Goal: Obtain resource: Download file/media

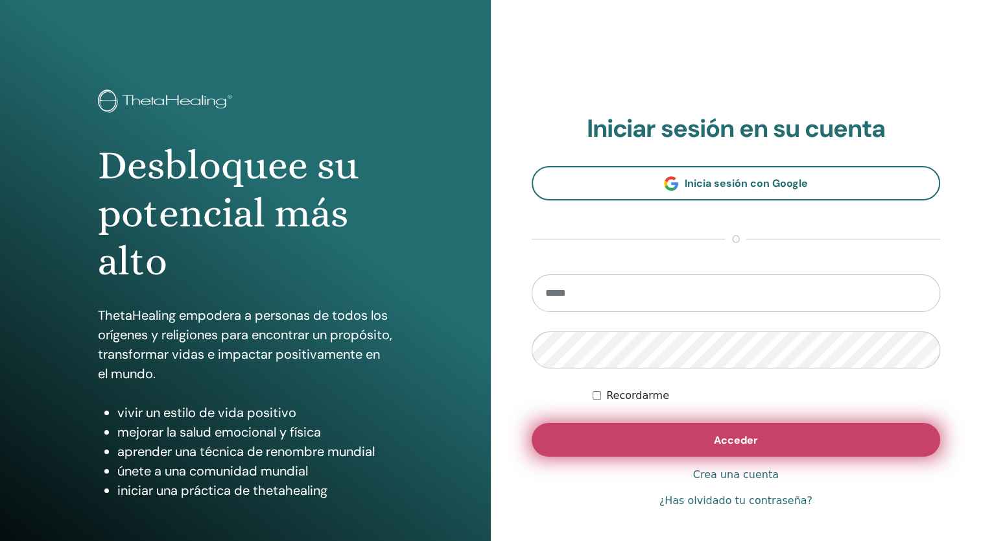
type input "**********"
click at [748, 435] on span "Acceder" at bounding box center [736, 440] width 44 height 14
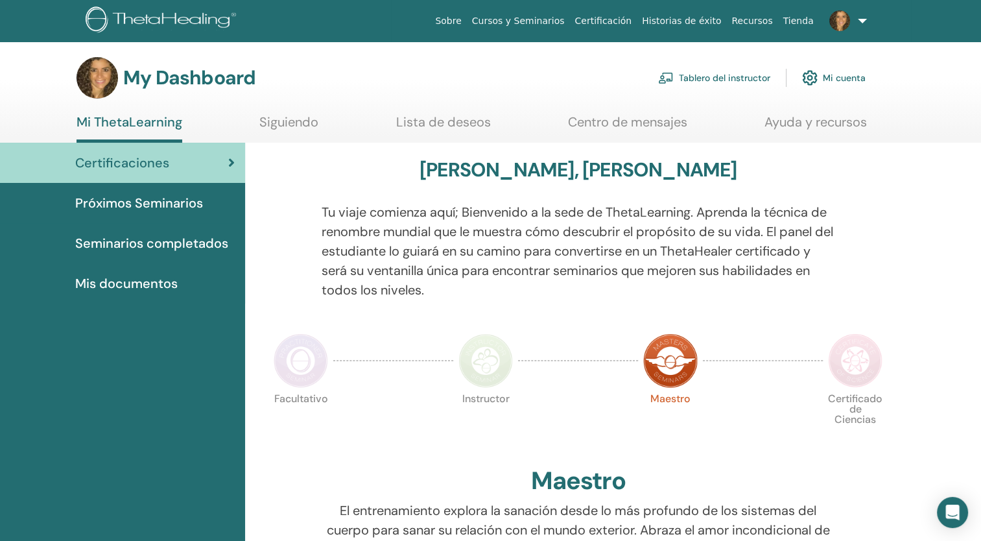
click at [674, 73] on link "Tablero del instructor" at bounding box center [714, 78] width 112 height 29
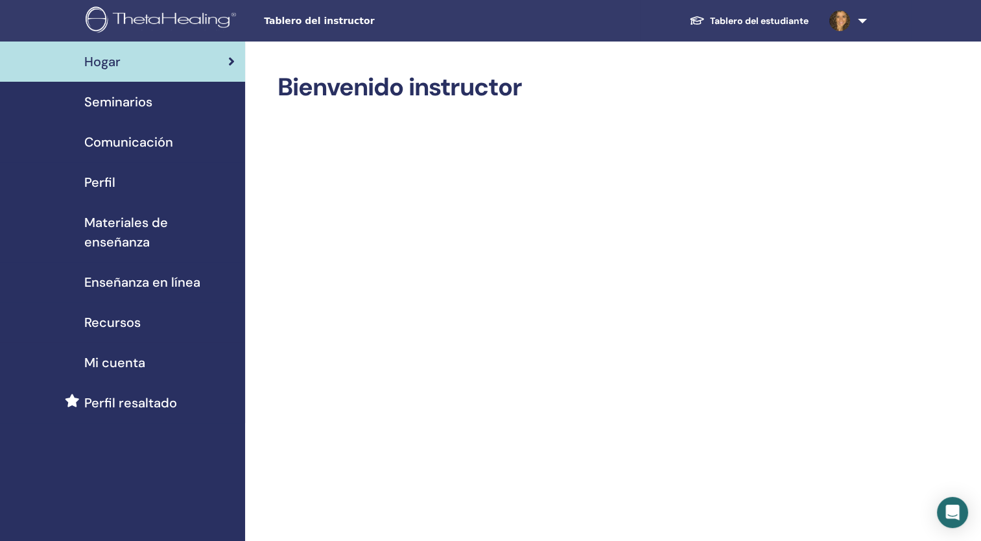
click at [127, 98] on span "Seminarios" at bounding box center [118, 101] width 68 height 19
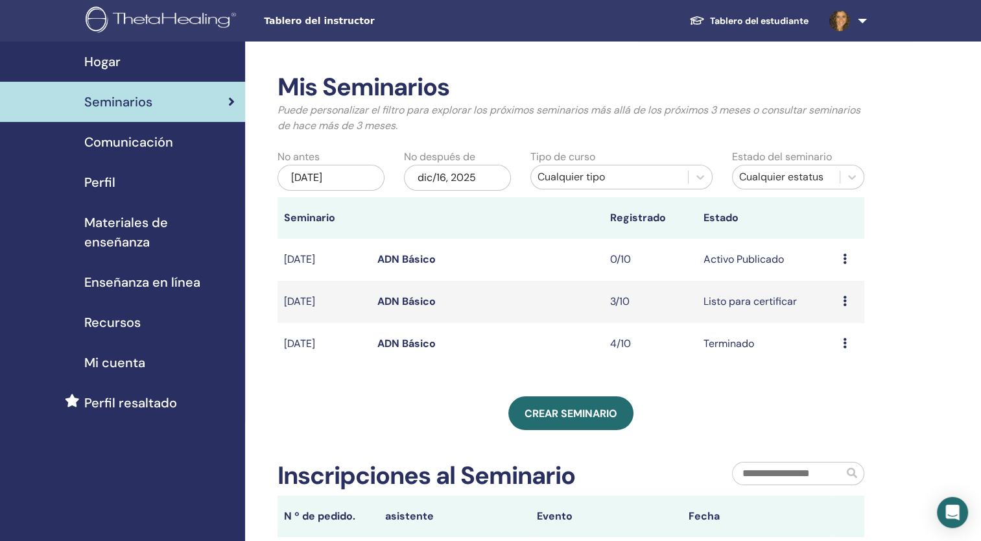
click at [410, 299] on link "ADN Básico" at bounding box center [406, 301] width 58 height 14
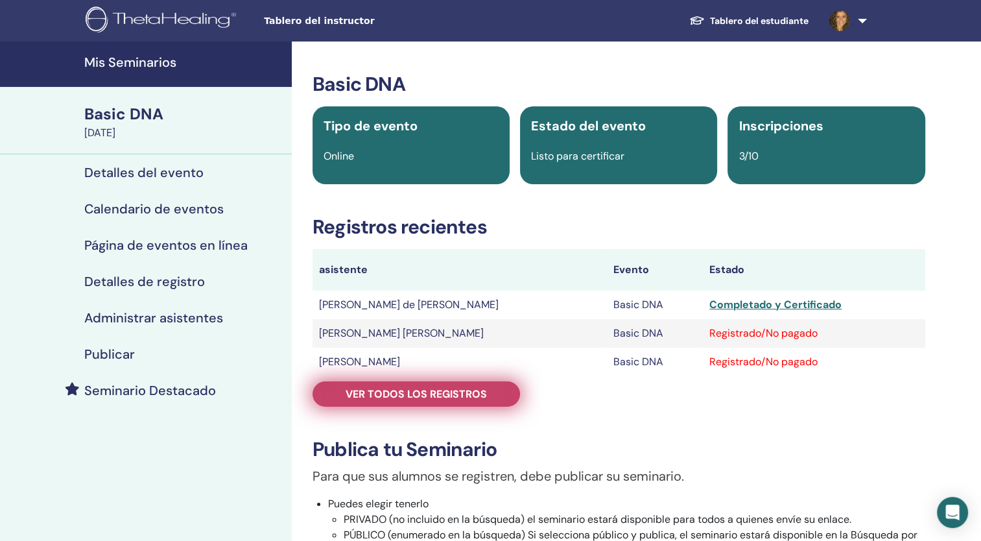
click at [443, 390] on span "Ver todos los registros" at bounding box center [415, 394] width 141 height 14
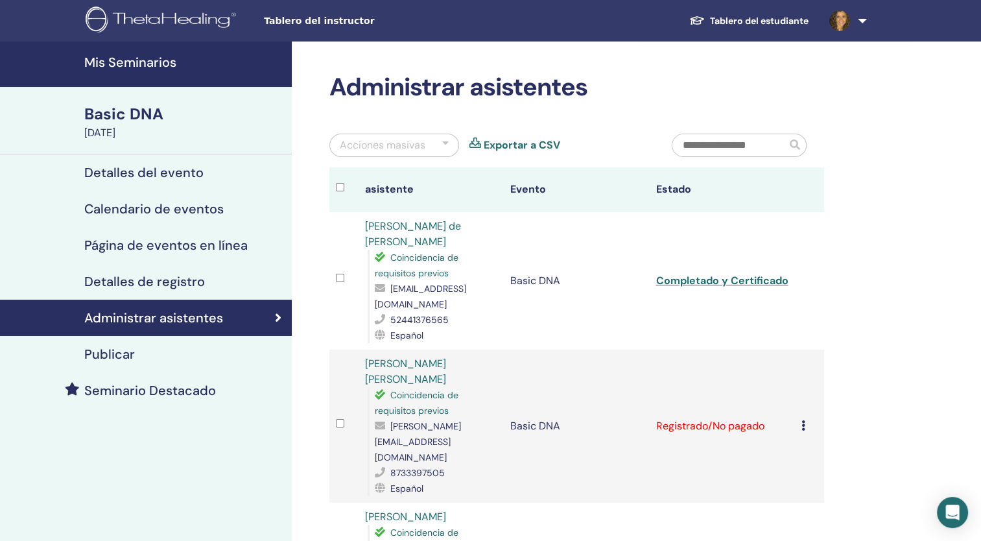
click at [802, 420] on icon at bounding box center [803, 425] width 4 height 10
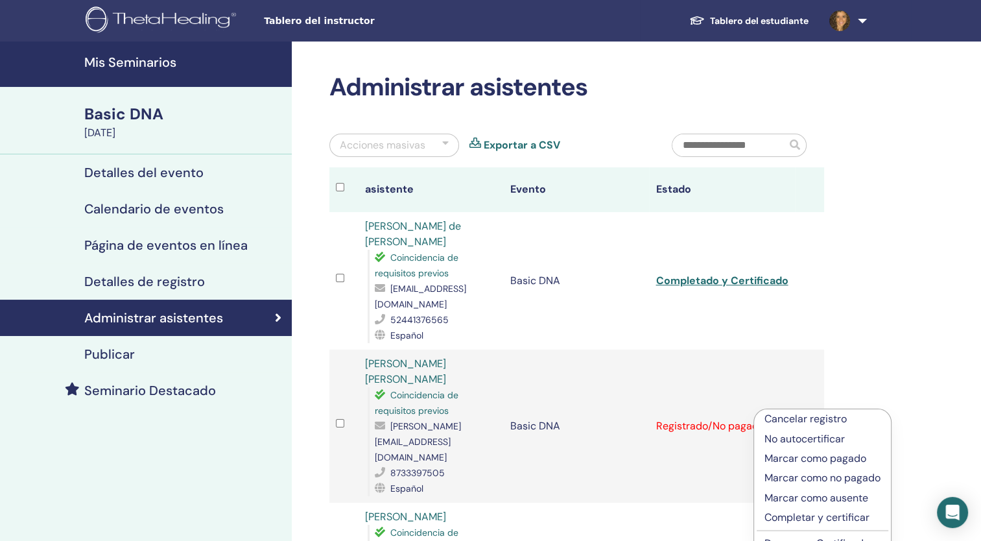
click at [799, 437] on p "No autocertificar" at bounding box center [822, 439] width 116 height 16
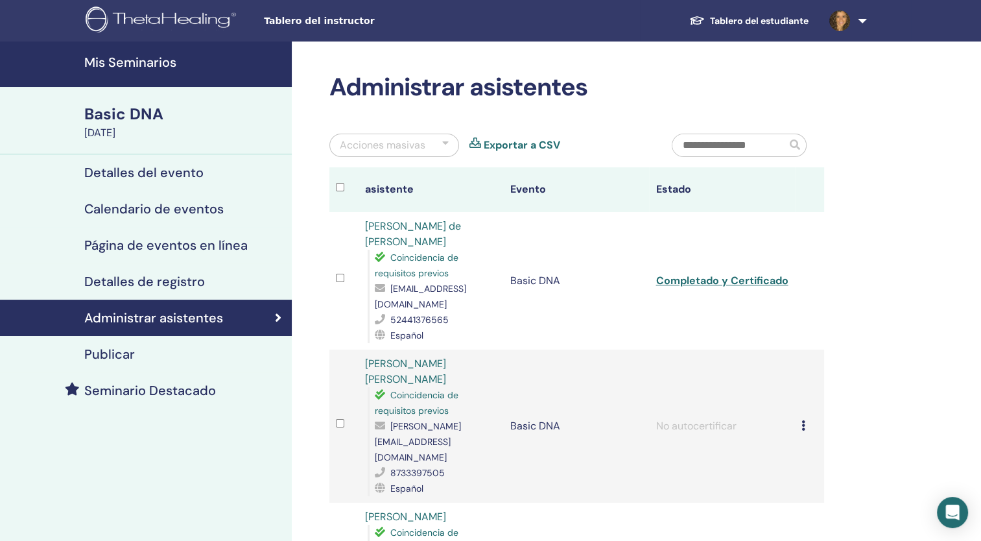
click at [801, 420] on icon at bounding box center [803, 425] width 4 height 10
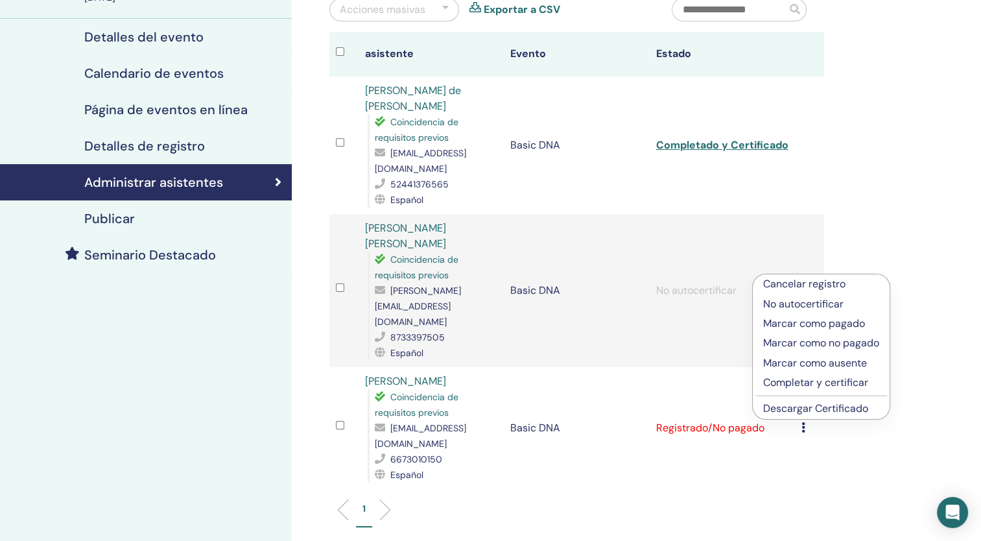
scroll to position [141, 0]
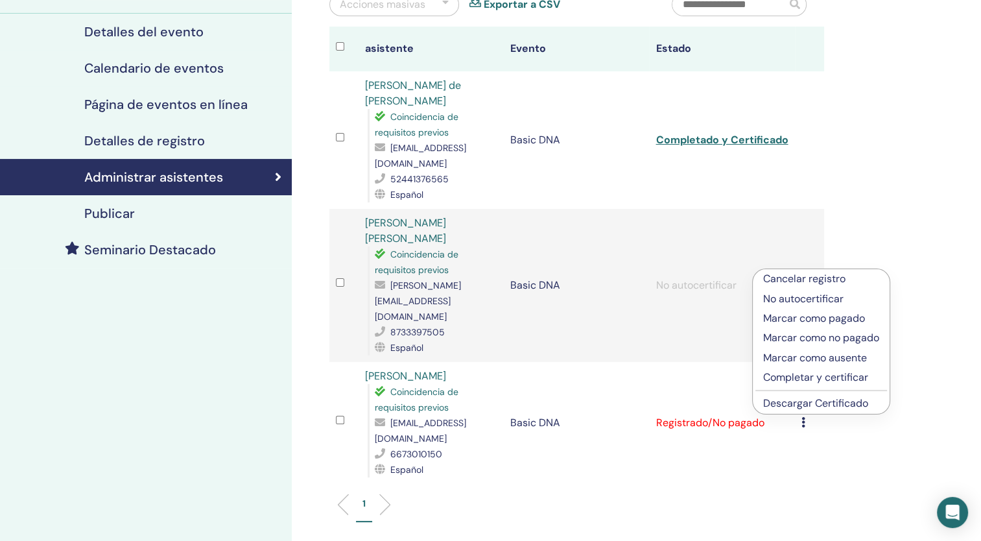
click at [697, 429] on td "Registrado/No pagado" at bounding box center [721, 423] width 145 height 122
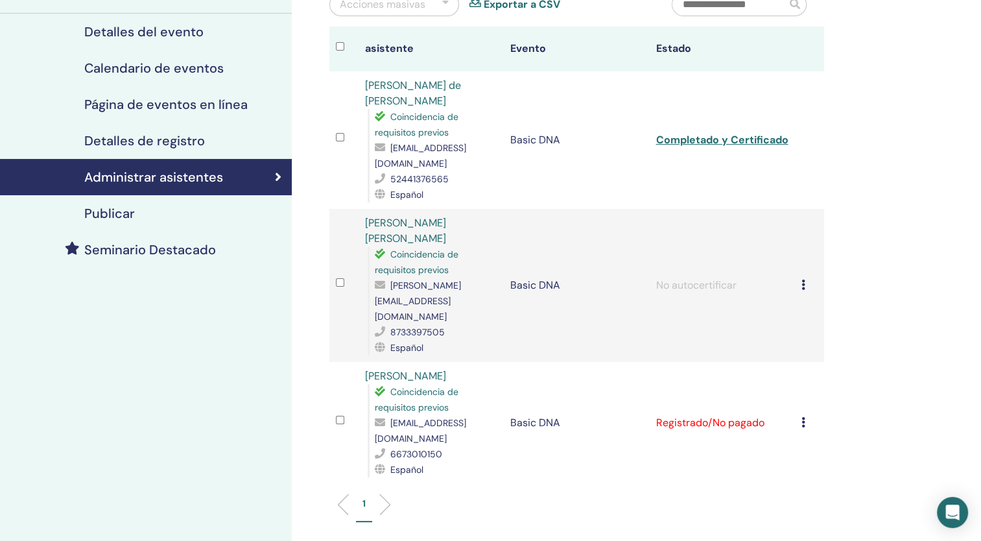
click at [798, 384] on td "Cancelar registro No autocertificar Marcar como pagado Marcar como no pagado Ma…" at bounding box center [809, 423] width 29 height 122
click at [804, 417] on icon at bounding box center [803, 422] width 4 height 10
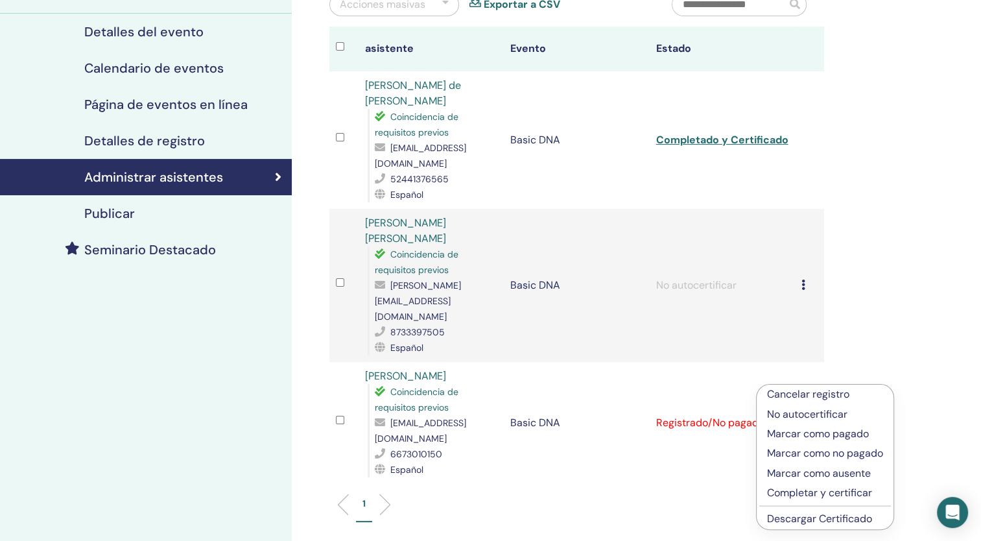
click at [808, 453] on p "Marcar como no pagado" at bounding box center [825, 453] width 116 height 16
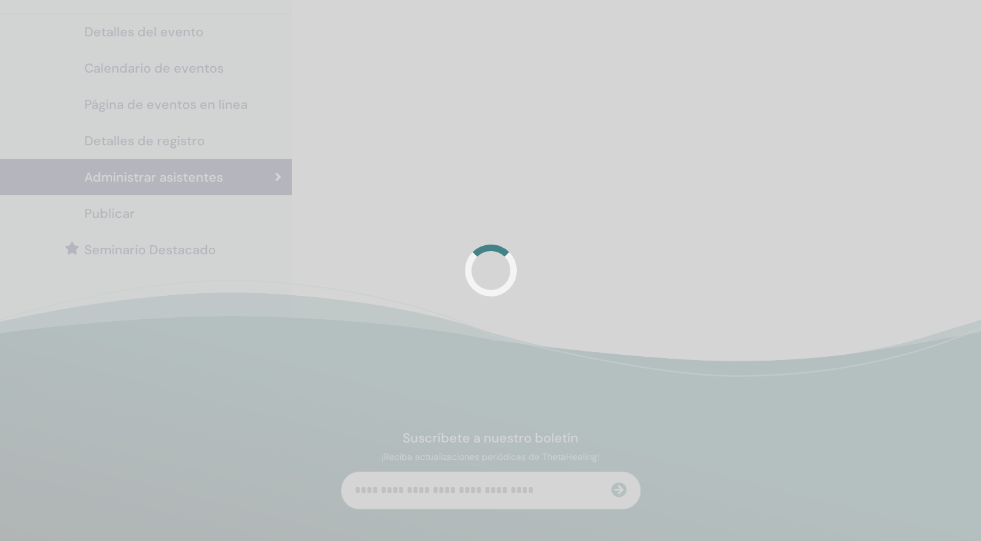
scroll to position [141, 0]
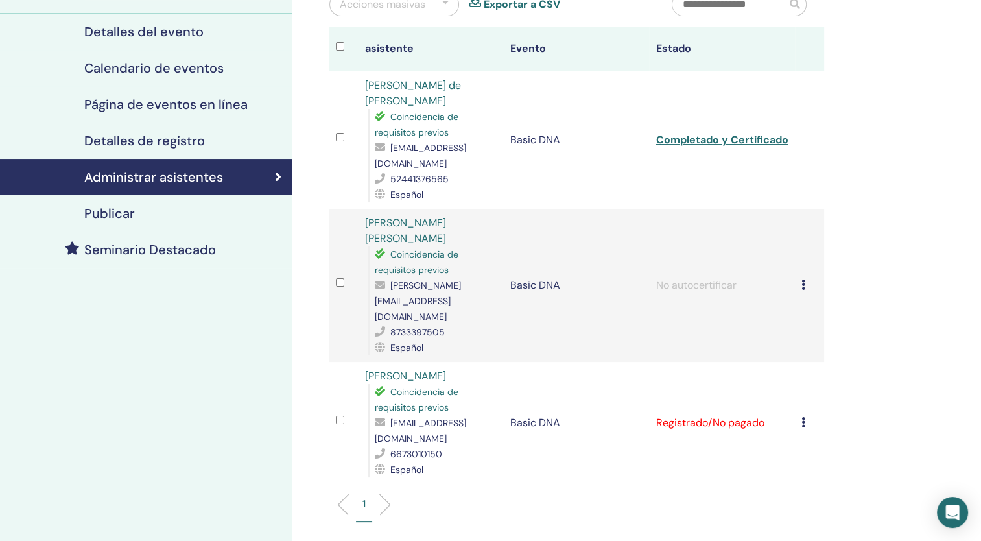
click at [798, 380] on td "Cancelar registro No autocertificar Marcar como pagado Marcar como no pagado Ma…" at bounding box center [809, 423] width 29 height 122
click at [804, 417] on icon at bounding box center [803, 422] width 4 height 10
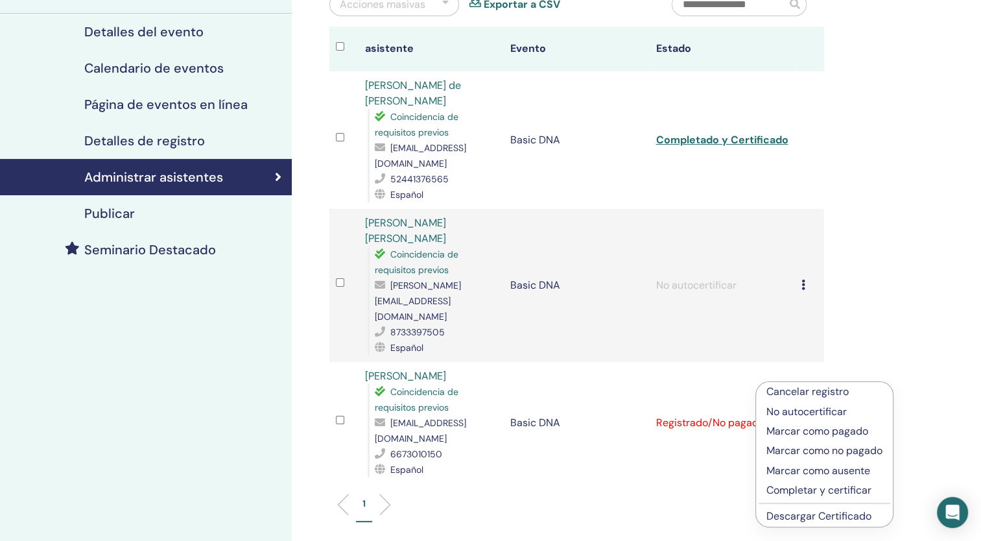
click at [803, 412] on p "No autocertificar" at bounding box center [824, 412] width 116 height 16
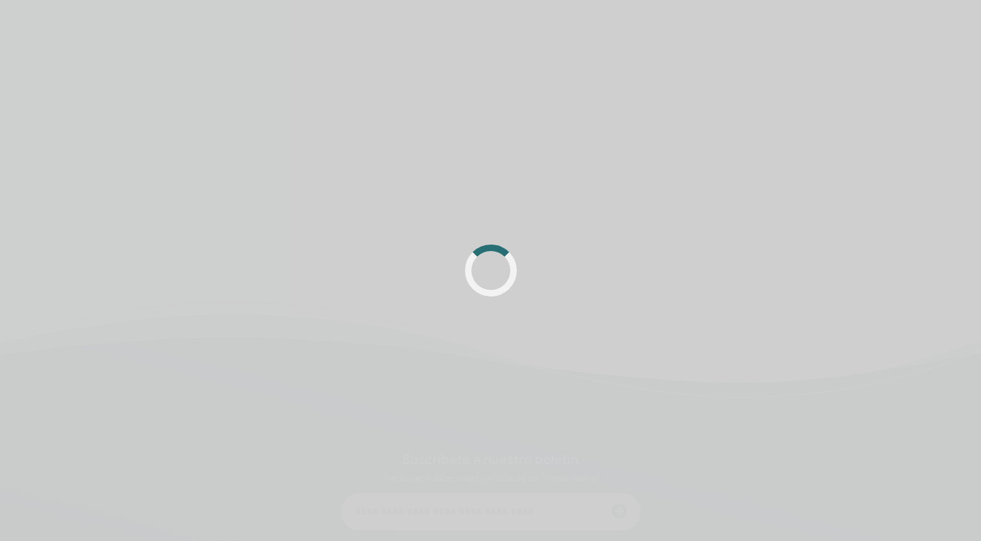
scroll to position [141, 0]
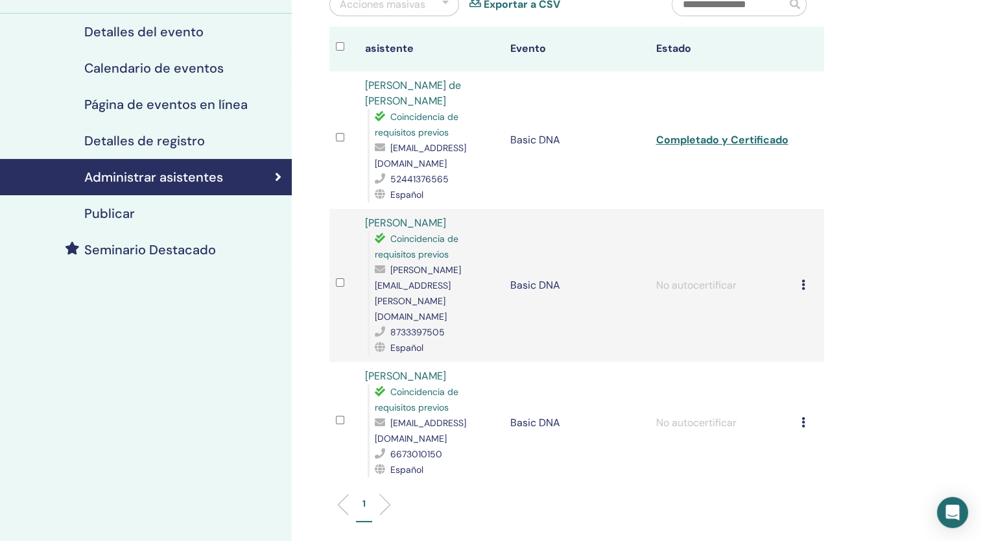
click at [801, 279] on icon at bounding box center [803, 284] width 4 height 10
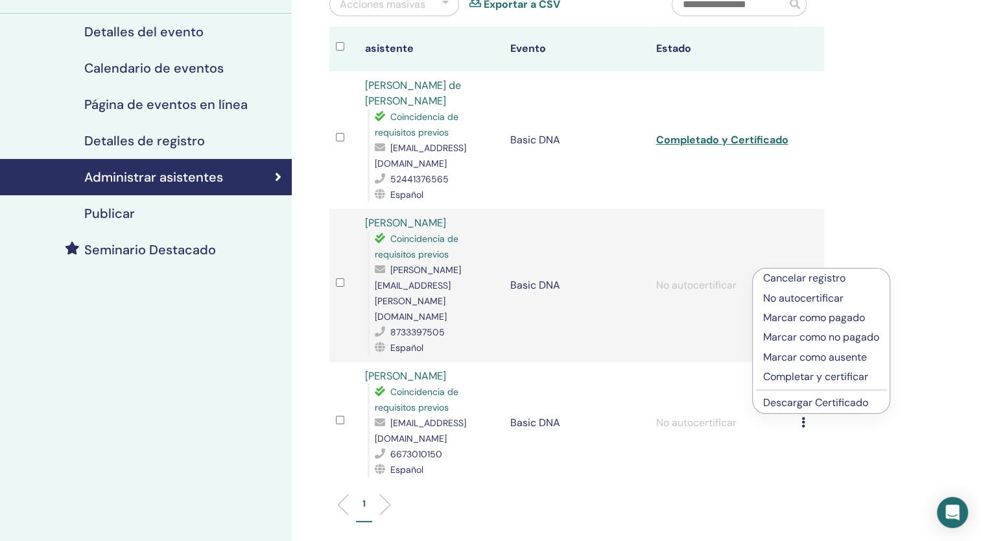
click at [884, 237] on div "Administrar asistentes Acciones masivas Exportar a CSV asistente Evento Estado …" at bounding box center [619, 308] width 654 height 815
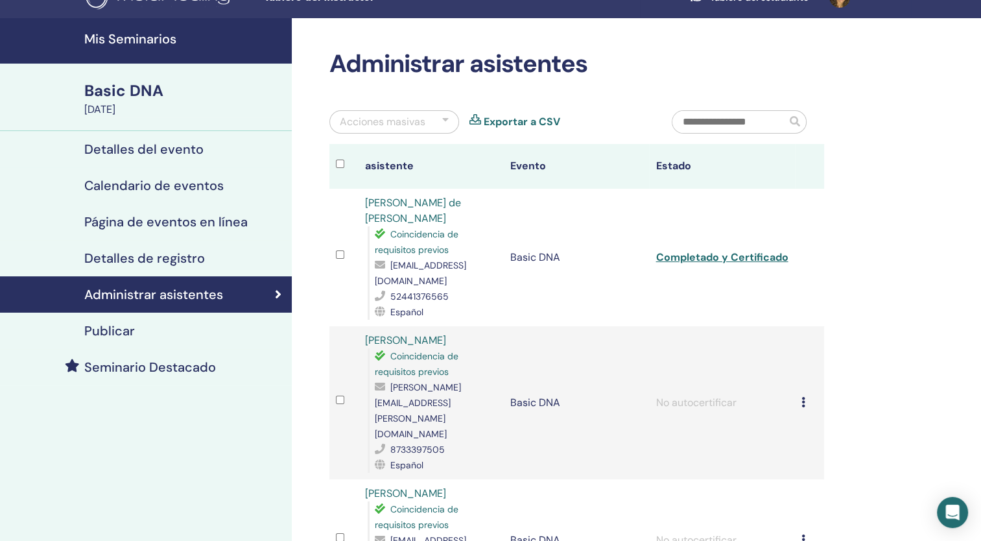
scroll to position [0, 0]
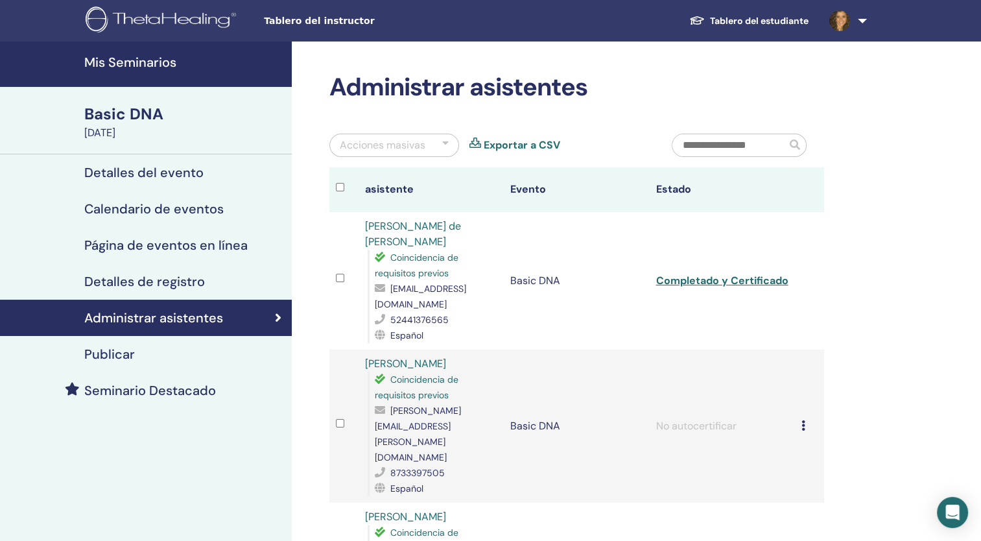
click at [165, 170] on h4 "Detalles del evento" at bounding box center [143, 173] width 119 height 16
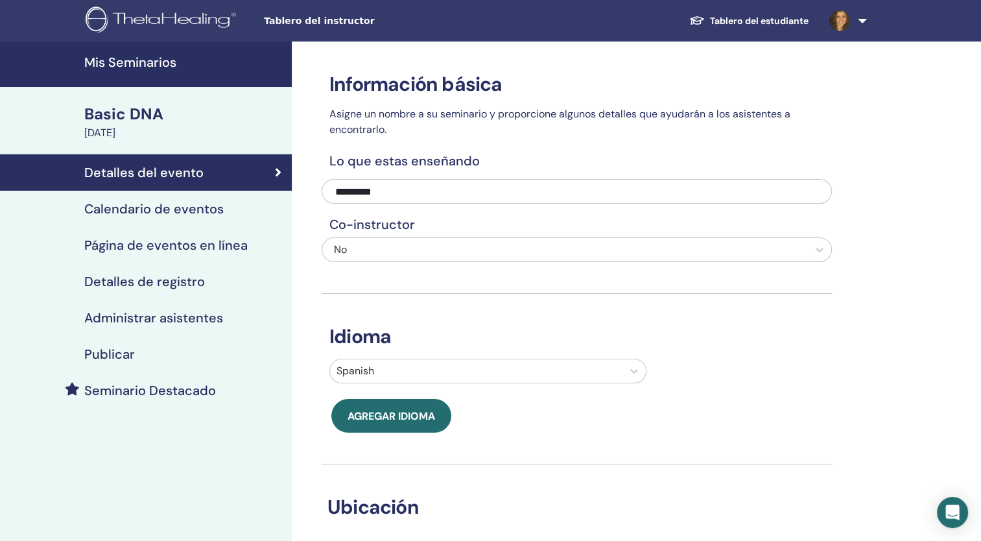
click at [157, 124] on div "Basic DNA" at bounding box center [184, 114] width 200 height 22
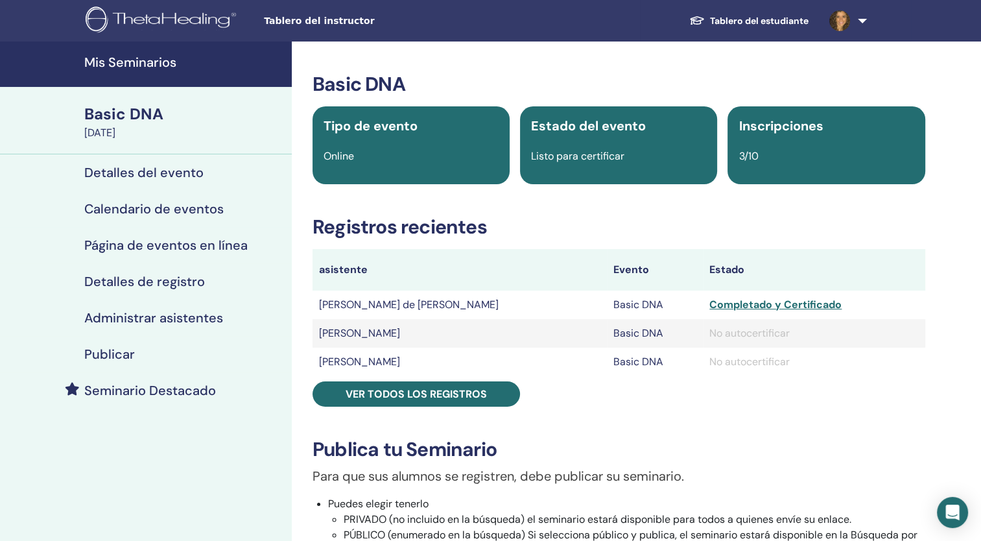
click at [106, 207] on h4 "Calendario de eventos" at bounding box center [153, 209] width 139 height 16
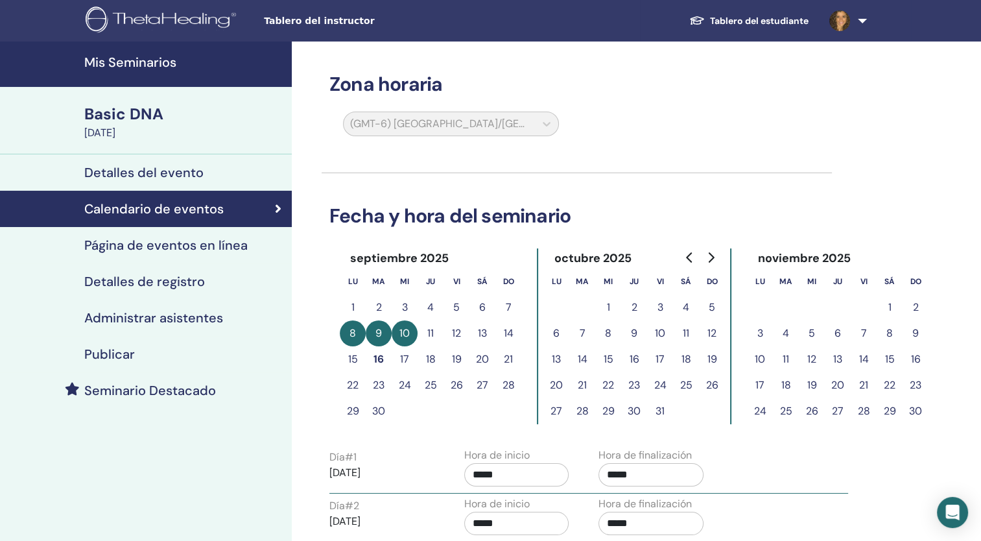
click at [122, 169] on h4 "Detalles del evento" at bounding box center [143, 173] width 119 height 16
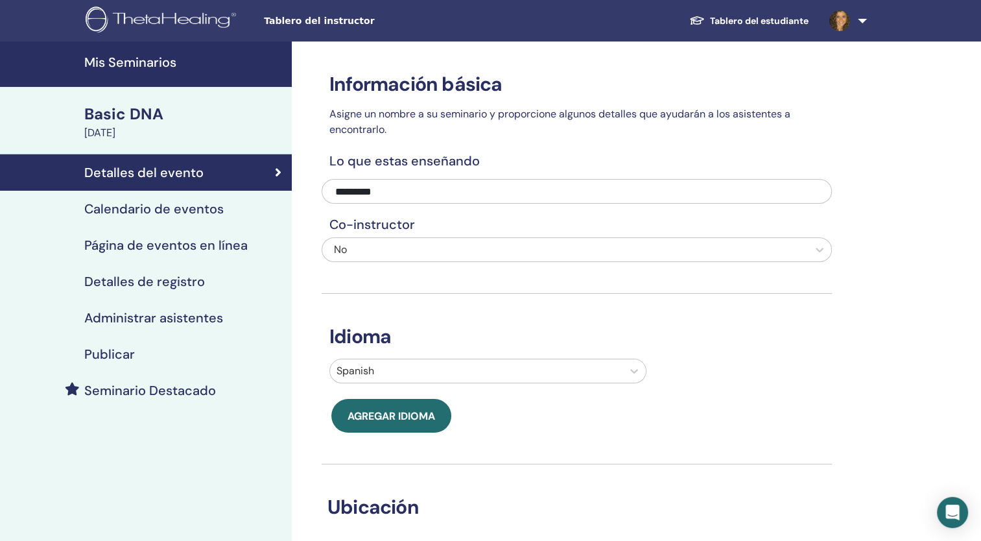
click at [121, 109] on div "Basic DNA" at bounding box center [184, 114] width 200 height 22
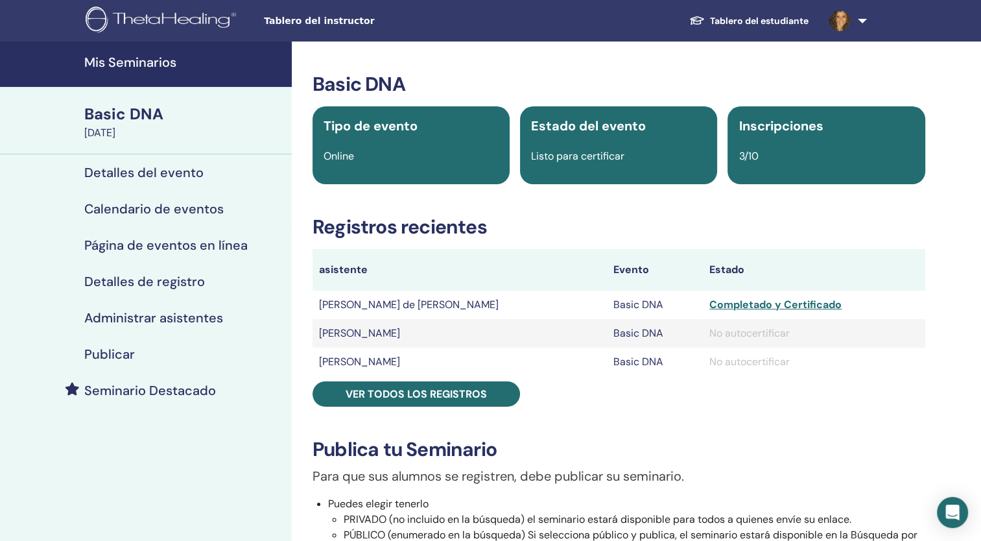
click at [731, 19] on link "Tablero del estudiante" at bounding box center [749, 21] width 140 height 24
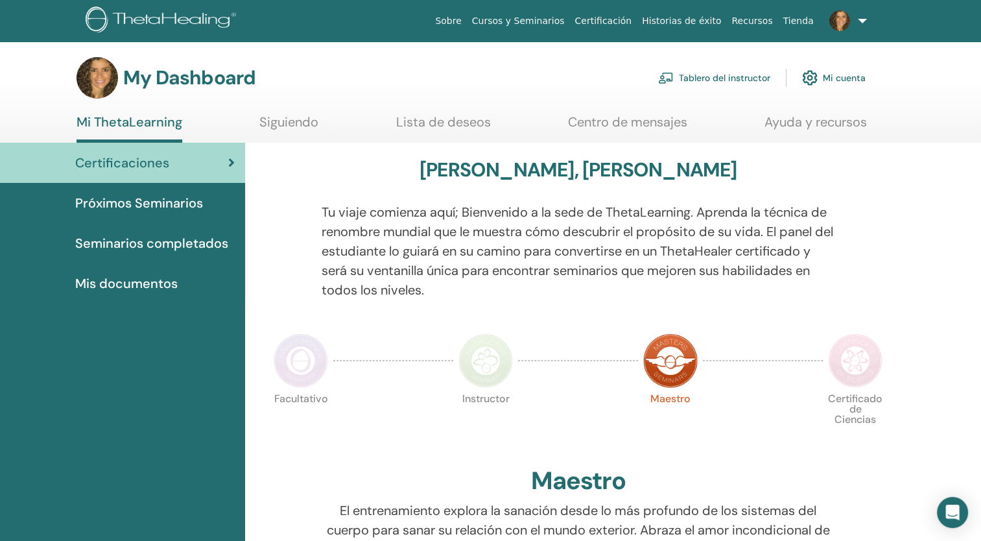
click at [161, 242] on span "Seminarios completados" at bounding box center [151, 242] width 153 height 19
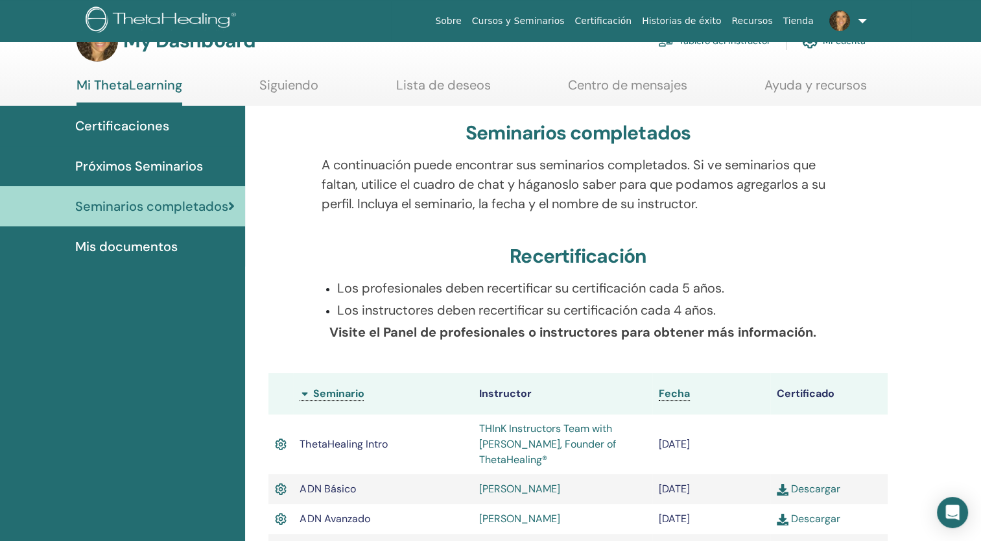
scroll to position [41, 0]
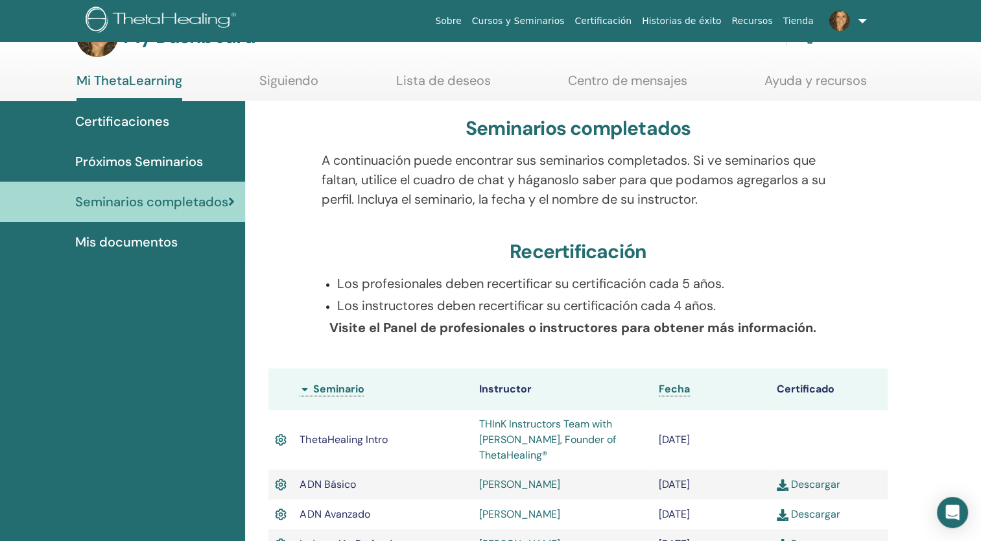
click at [153, 119] on span "Certificaciones" at bounding box center [122, 120] width 94 height 19
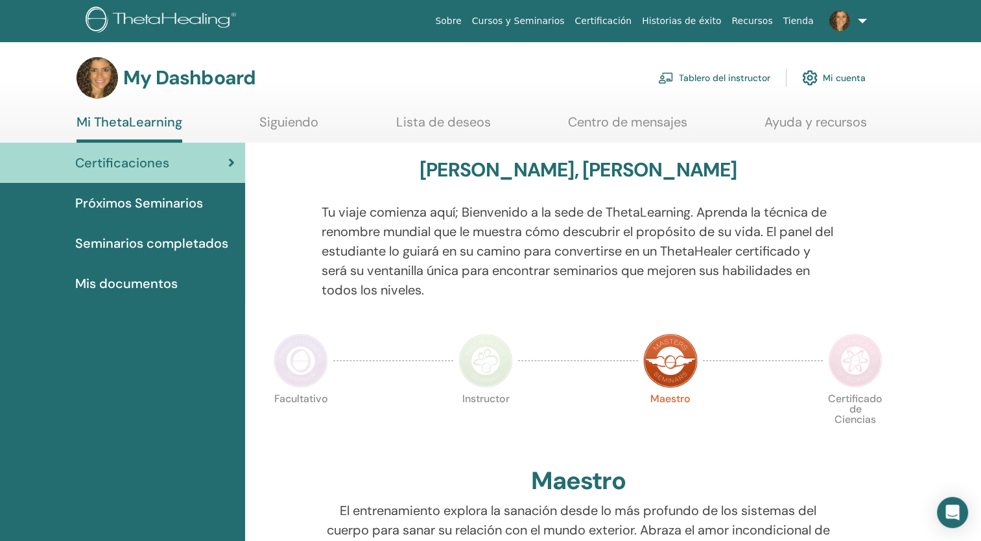
click at [728, 76] on link "Tablero del instructor" at bounding box center [714, 78] width 112 height 29
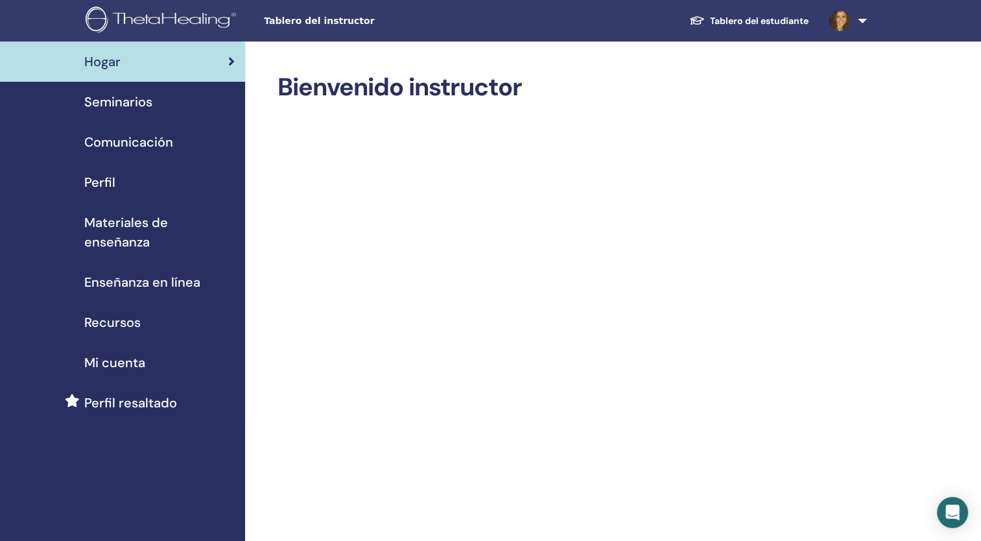
click at [121, 108] on span "Seminarios" at bounding box center [118, 101] width 68 height 19
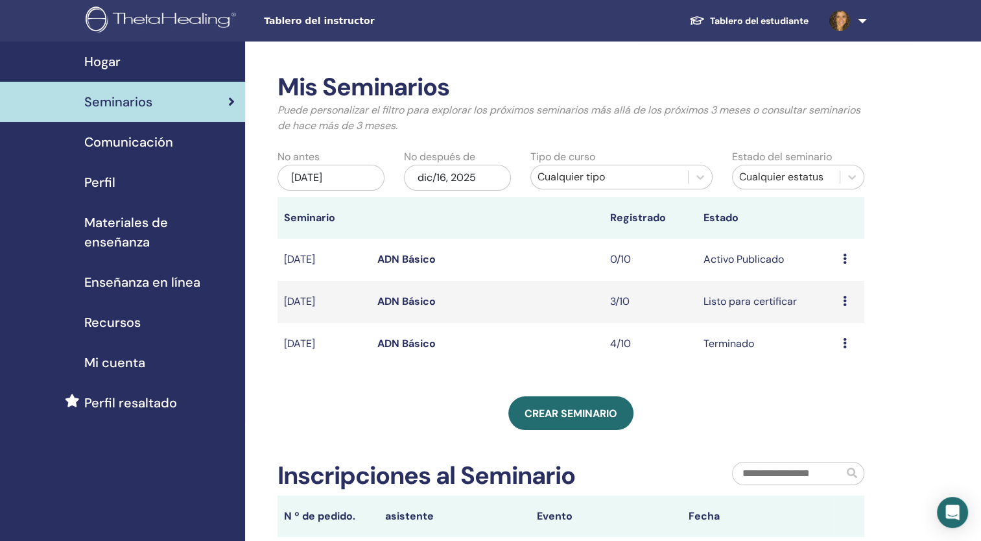
click at [107, 146] on span "Comunicación" at bounding box center [128, 141] width 89 height 19
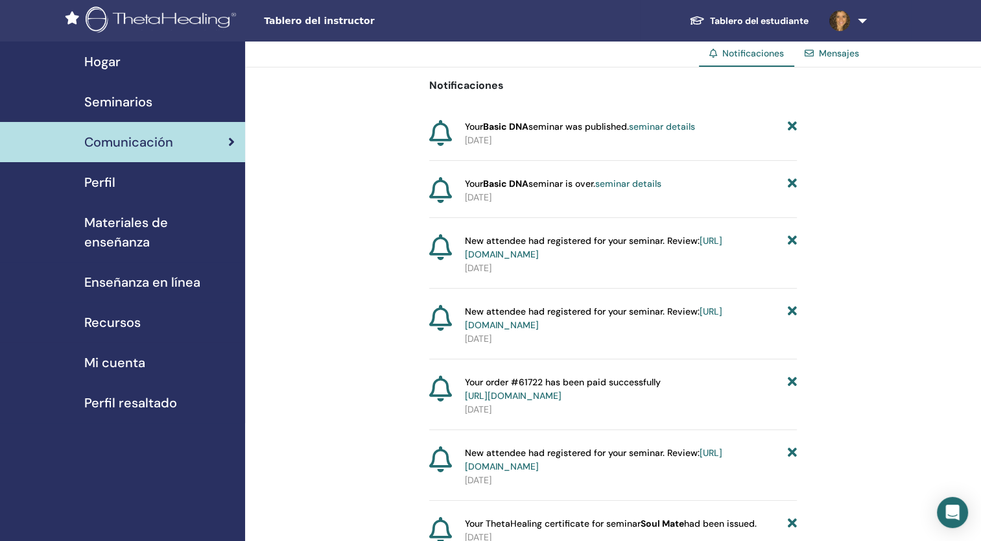
click at [111, 104] on span "Seminarios" at bounding box center [118, 101] width 68 height 19
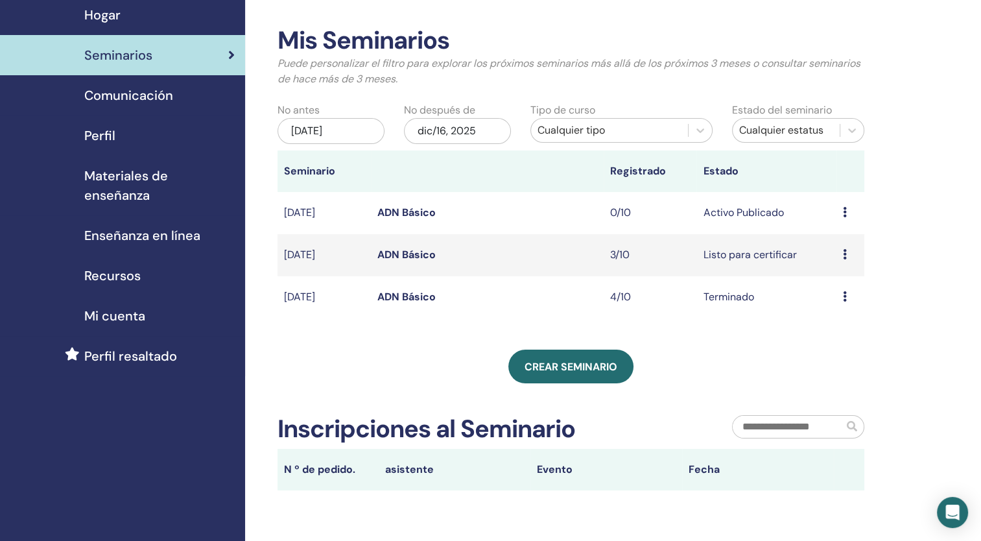
scroll to position [49, 0]
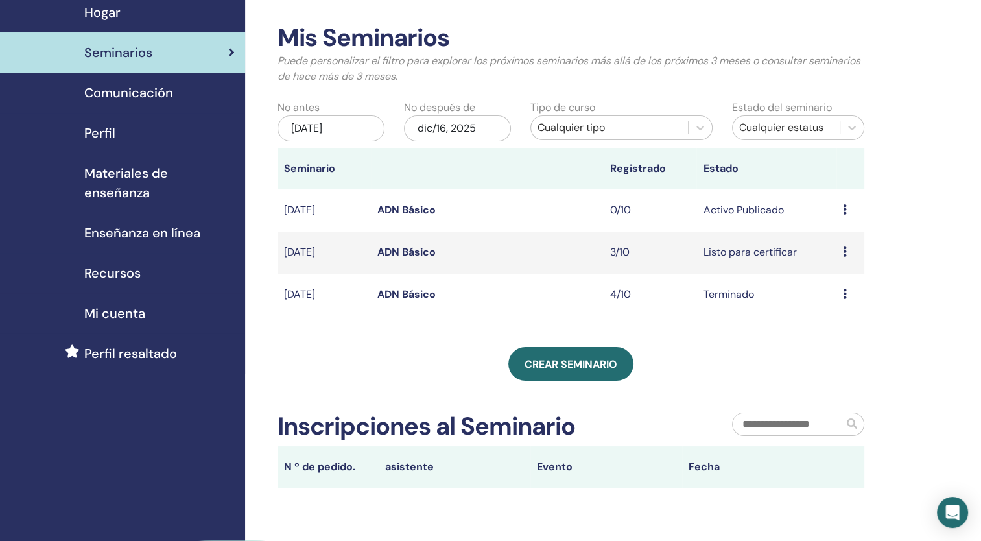
click at [121, 97] on span "Comunicación" at bounding box center [128, 92] width 89 height 19
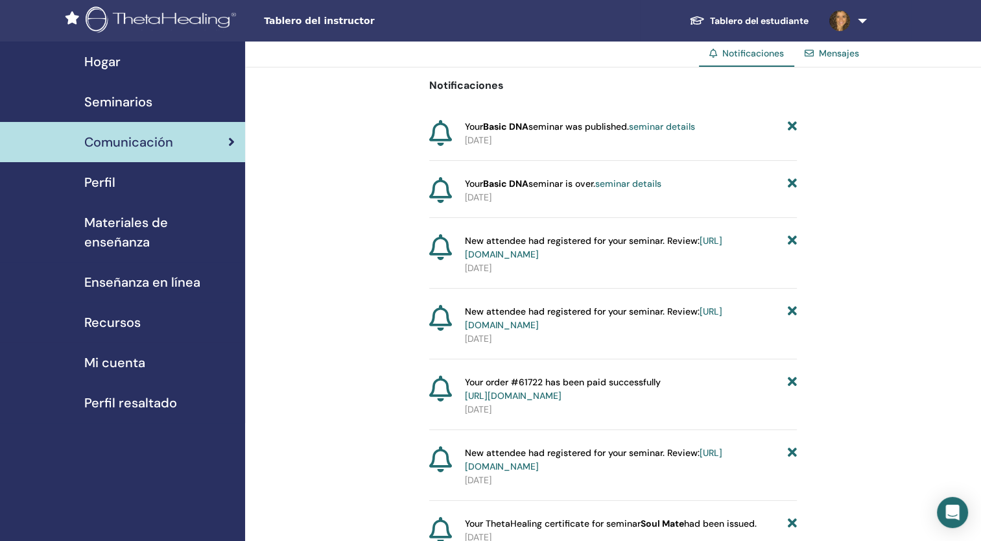
click at [109, 102] on span "Seminarios" at bounding box center [118, 101] width 68 height 19
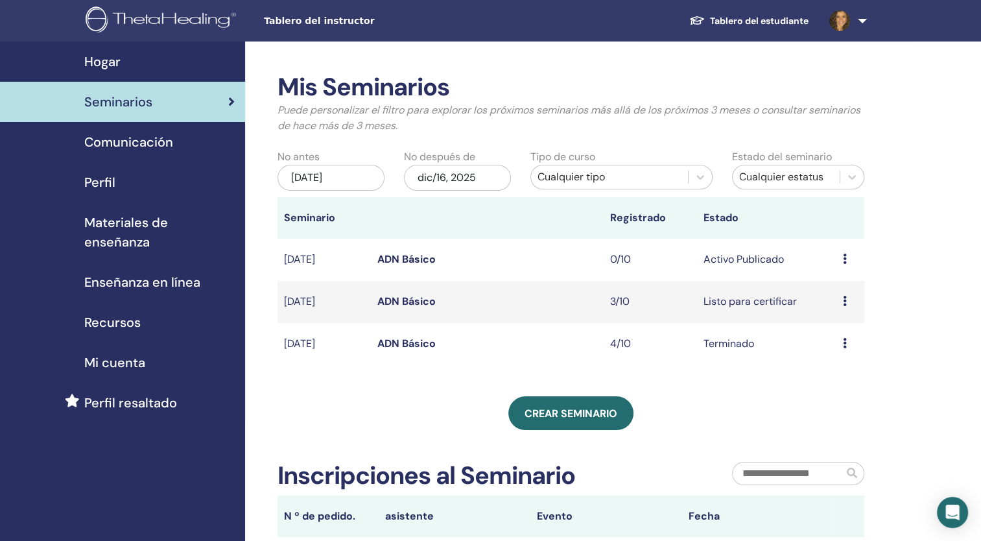
click at [119, 97] on span "Seminarios" at bounding box center [118, 101] width 68 height 19
click at [99, 316] on span "Recursos" at bounding box center [112, 321] width 56 height 19
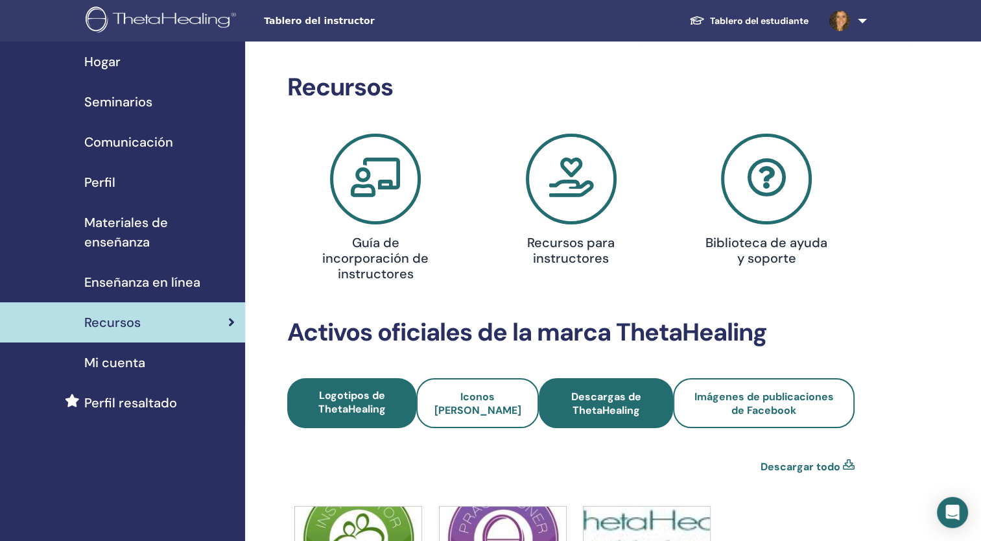
click at [604, 405] on span "Descargas de ThetaHealing" at bounding box center [605, 403] width 99 height 27
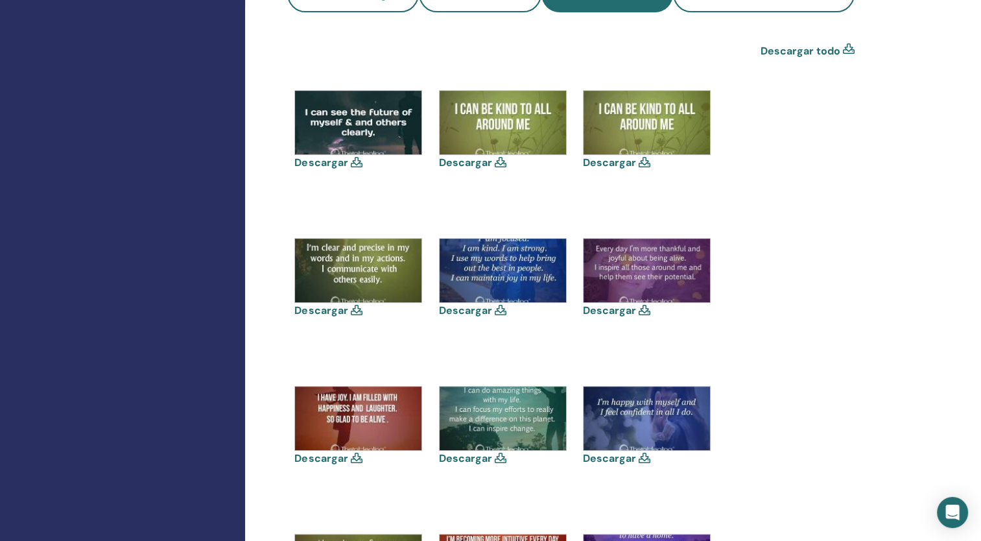
scroll to position [407, 0]
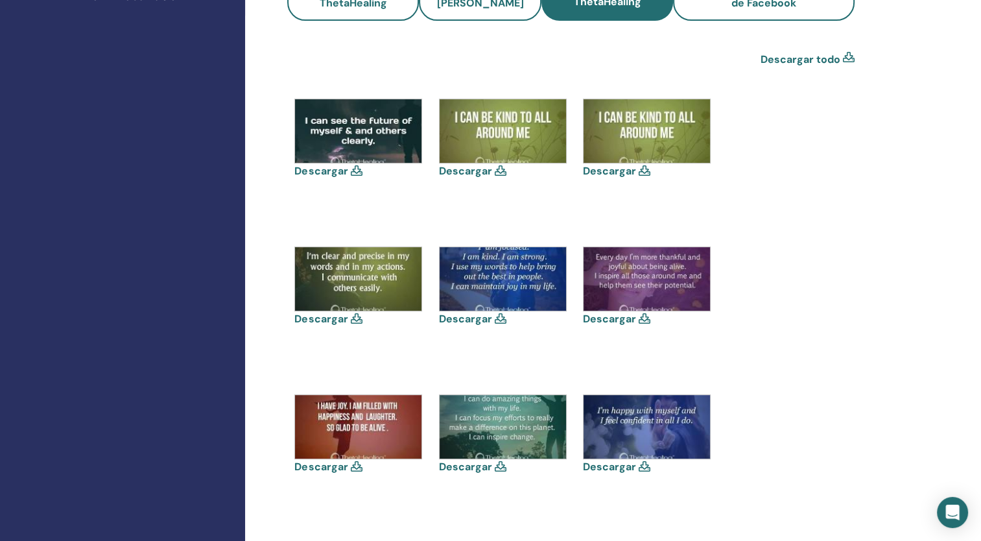
click at [493, 128] on img at bounding box center [502, 131] width 126 height 64
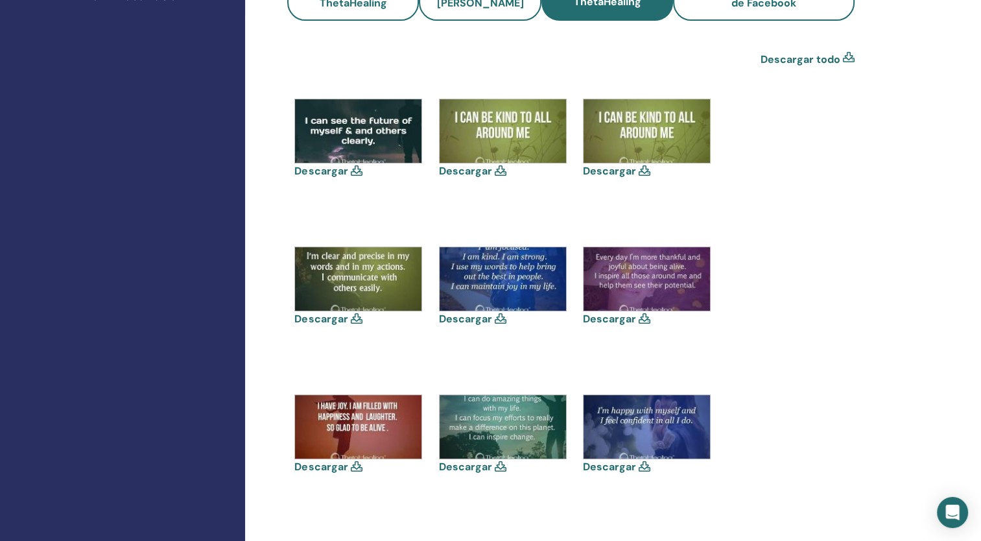
click at [493, 128] on img at bounding box center [502, 131] width 126 height 64
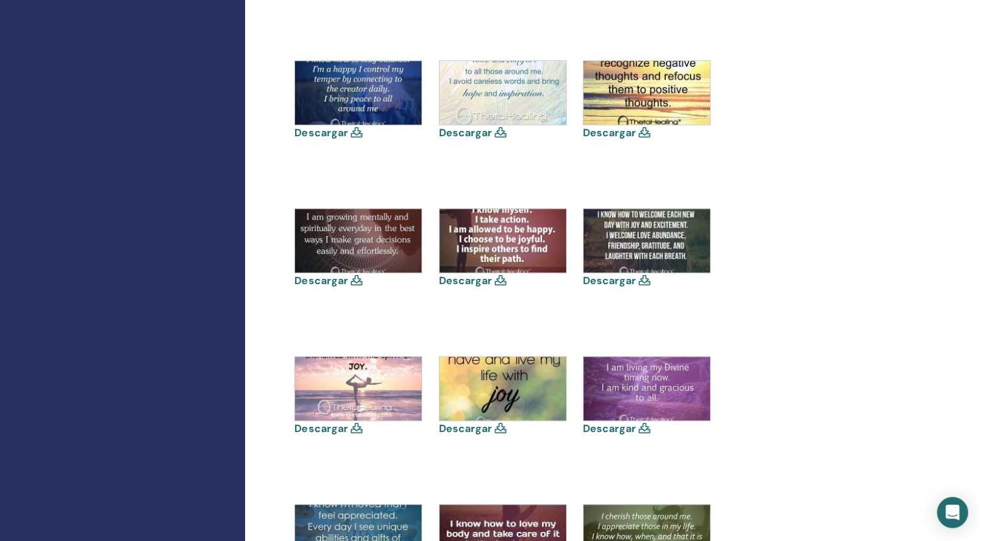
scroll to position [275, 0]
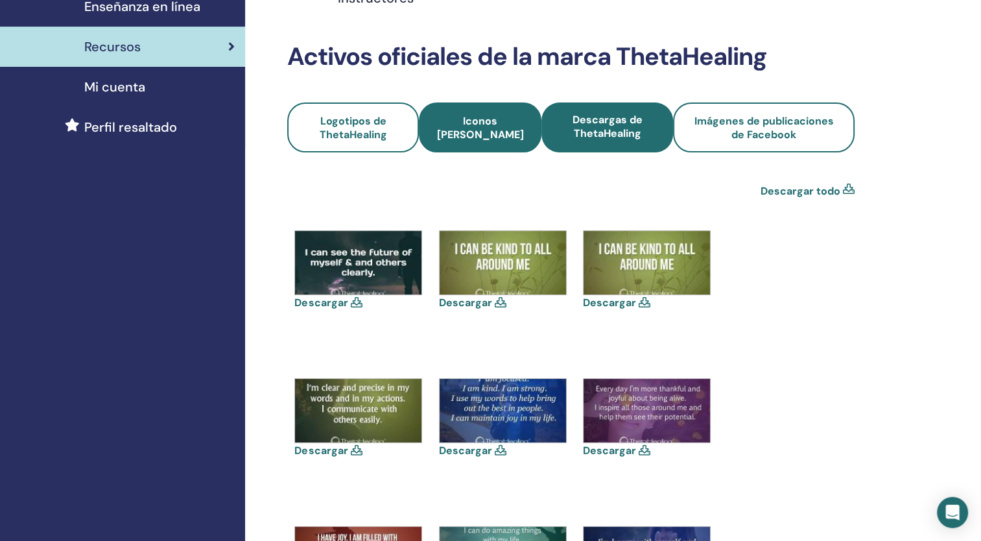
click at [476, 134] on span "Iconos [PERSON_NAME]" at bounding box center [479, 127] width 87 height 27
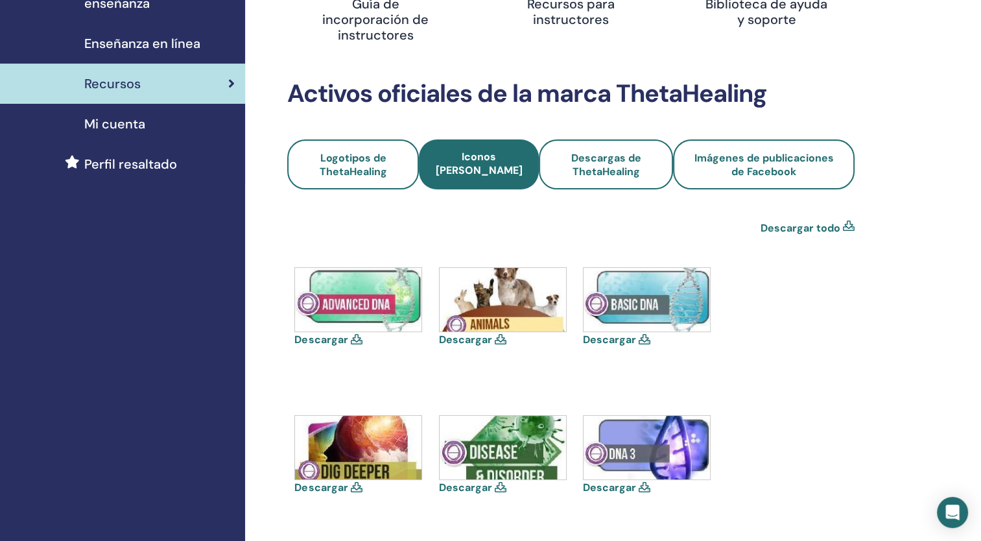
scroll to position [228, 0]
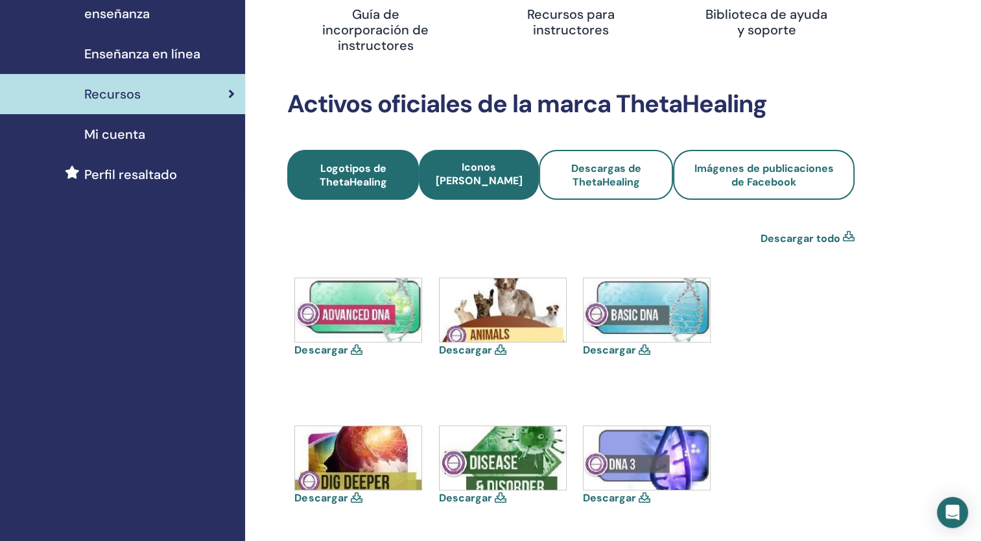
click at [348, 190] on link "Logotipos de ThetaHealing" at bounding box center [353, 175] width 132 height 50
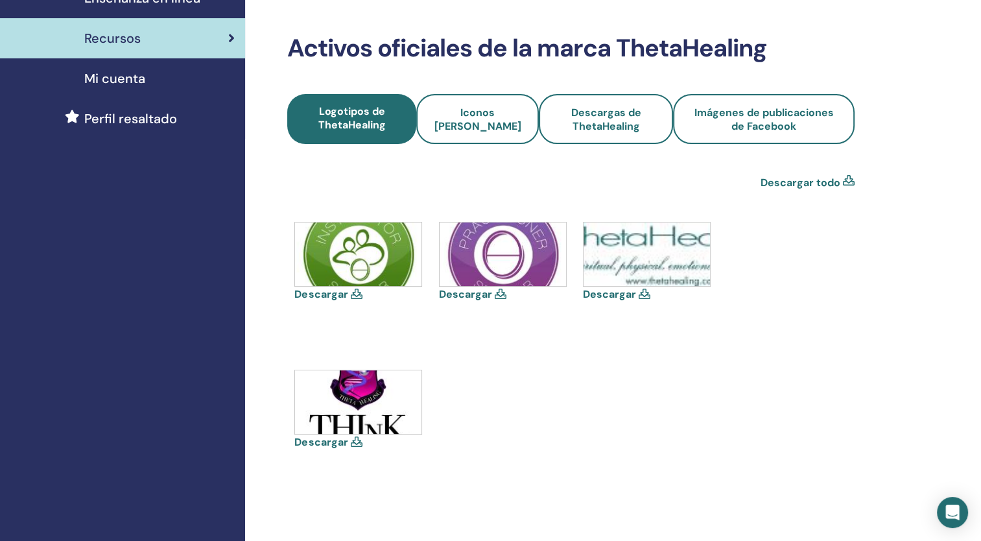
scroll to position [280, 0]
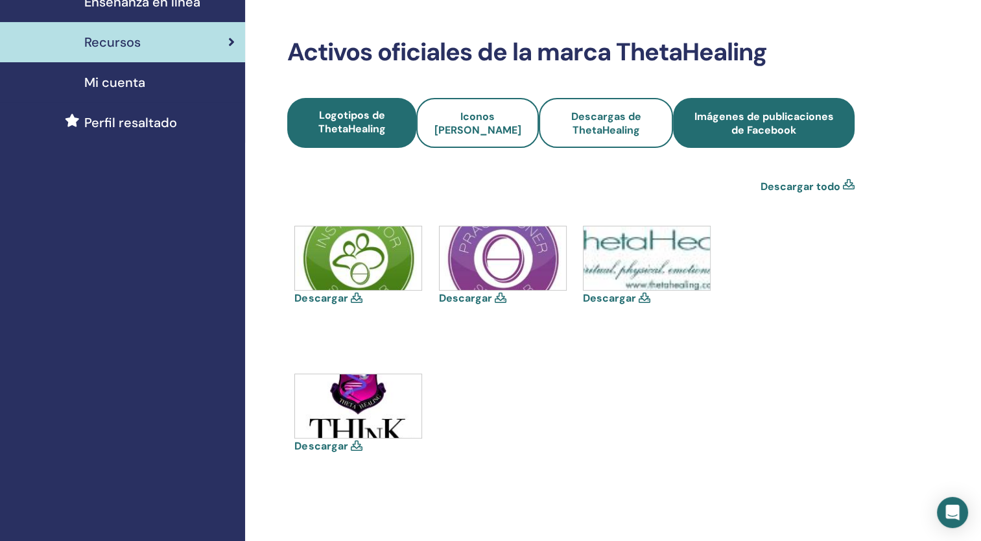
click at [769, 115] on span "Imágenes de publicaciones de Facebook" at bounding box center [763, 123] width 146 height 27
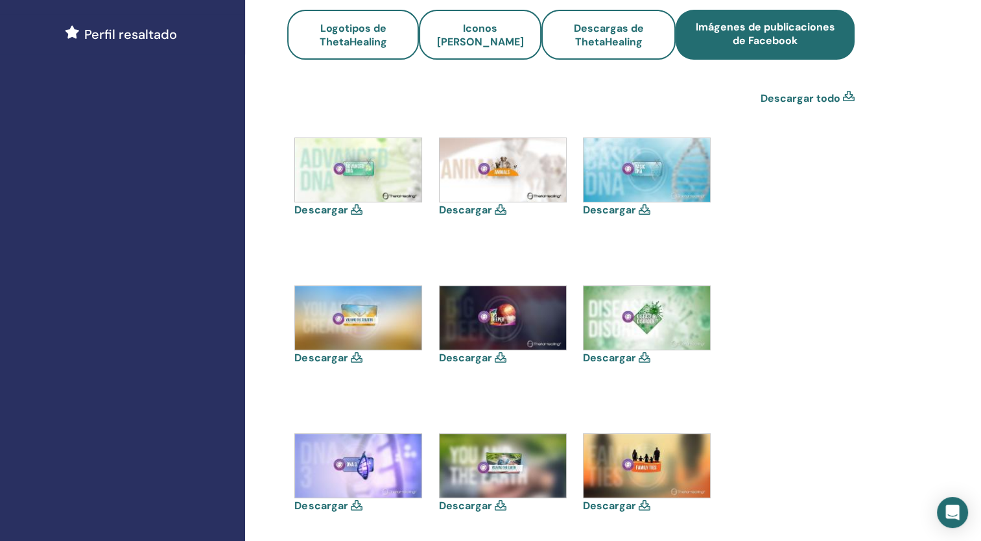
scroll to position [417, 0]
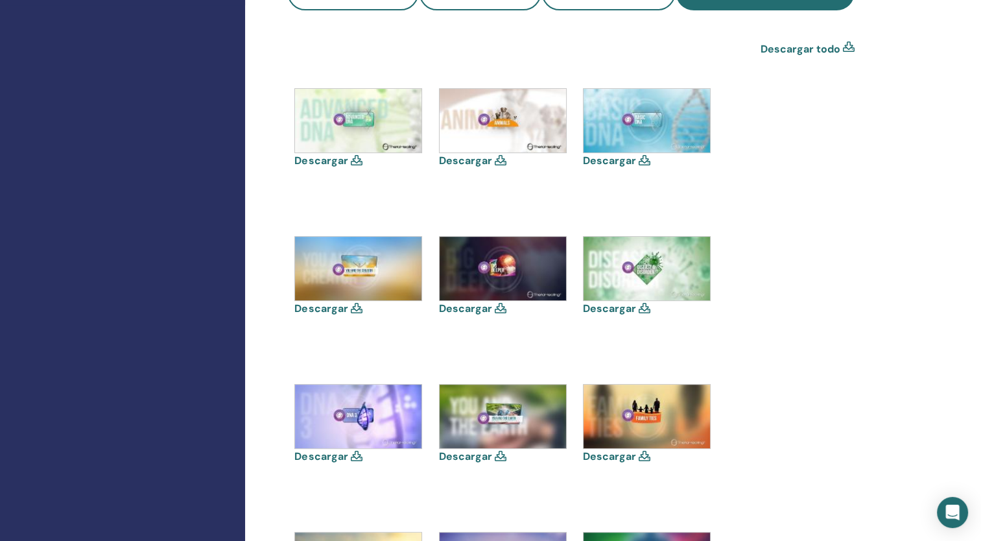
click at [638, 131] on img at bounding box center [646, 121] width 126 height 64
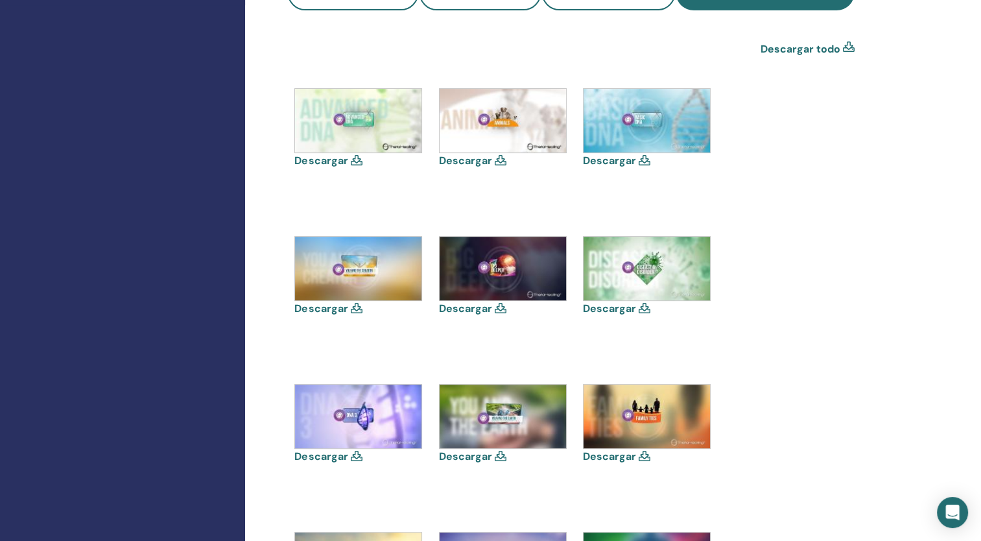
click at [644, 161] on icon at bounding box center [644, 160] width 12 height 10
click at [607, 148] on img at bounding box center [646, 121] width 126 height 64
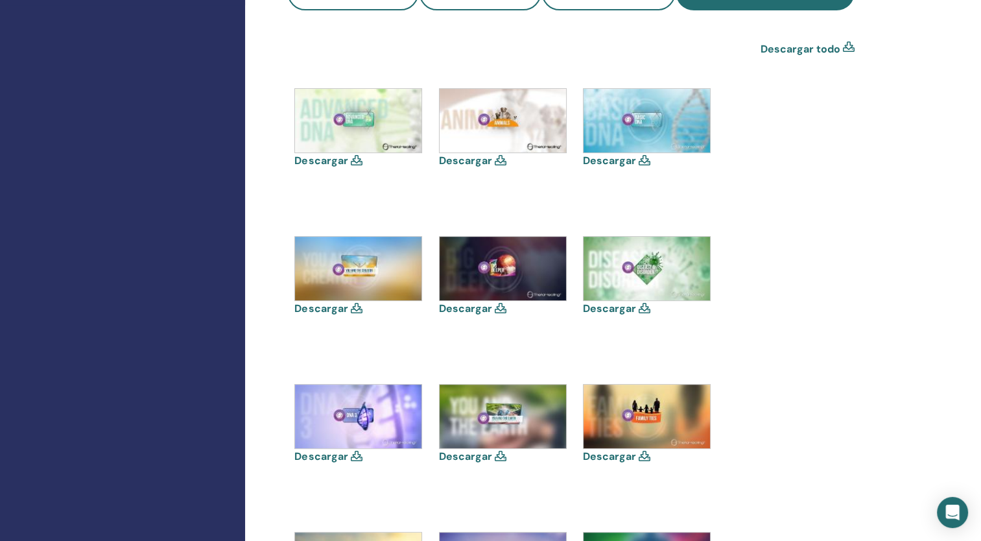
click at [607, 148] on img at bounding box center [646, 121] width 126 height 64
click at [650, 132] on img at bounding box center [646, 121] width 126 height 64
drag, startPoint x: 650, startPoint y: 132, endPoint x: 594, endPoint y: 161, distance: 62.9
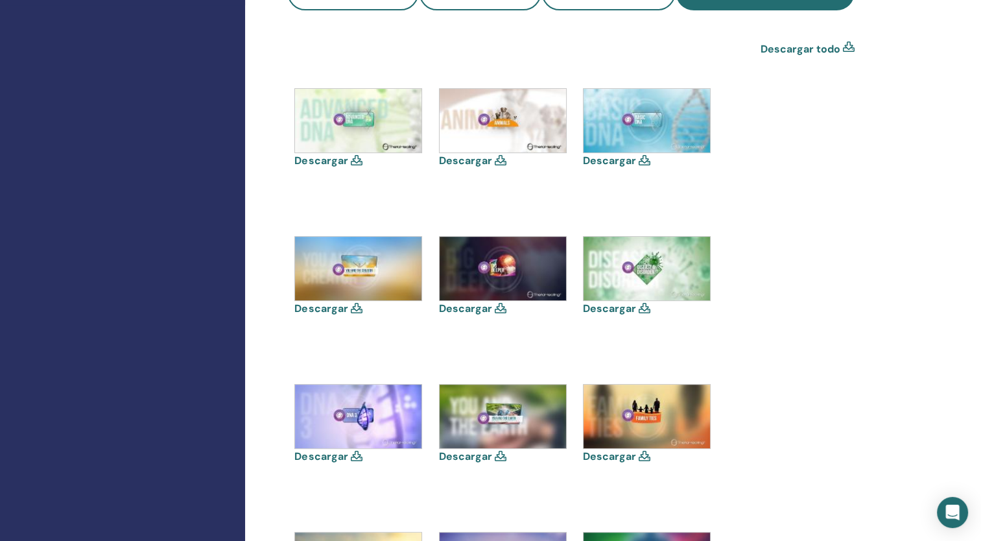
click at [594, 161] on div "Descargar" at bounding box center [648, 128] width 130 height 80
click at [594, 161] on link "Descargar" at bounding box center [609, 161] width 53 height 14
